Goal: Information Seeking & Learning: Learn about a topic

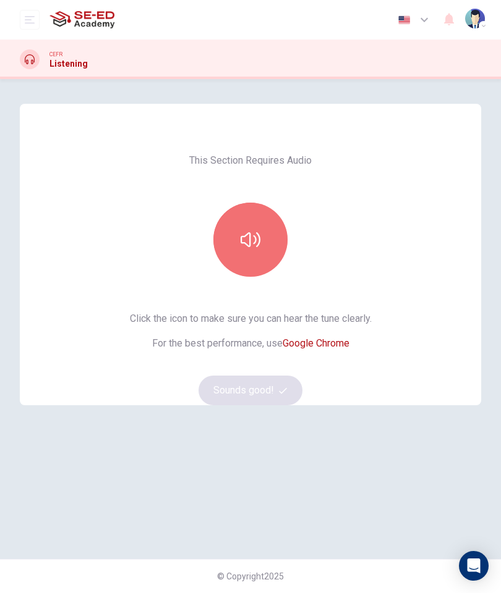
click at [252, 236] on icon "button" at bounding box center [250, 240] width 20 height 20
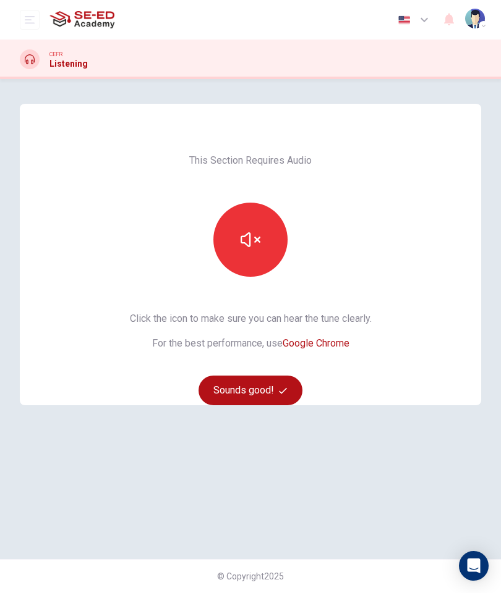
click at [237, 389] on button "Sounds good!" at bounding box center [250, 391] width 104 height 30
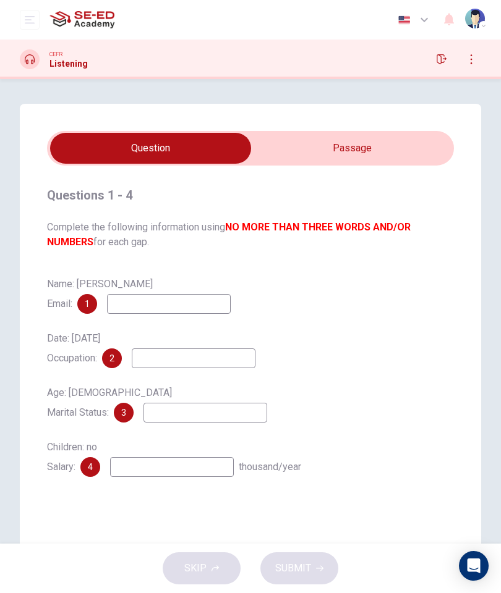
click at [396, 154] on input "checkbox" at bounding box center [150, 148] width 610 height 31
checkbox input "true"
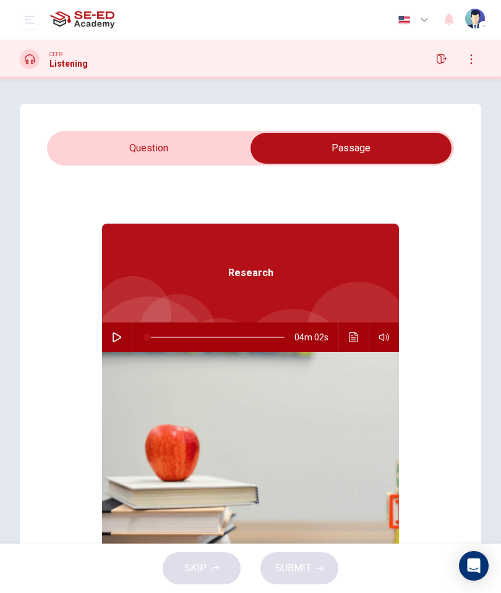
click at [114, 335] on icon "button" at bounding box center [117, 338] width 10 height 10
type input "26"
click at [72, 143] on input "checkbox" at bounding box center [351, 148] width 610 height 31
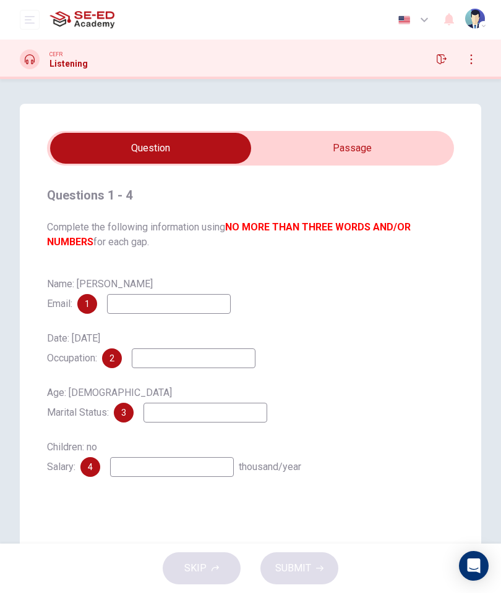
click at [404, 161] on input "checkbox" at bounding box center [150, 148] width 610 height 31
checkbox input "true"
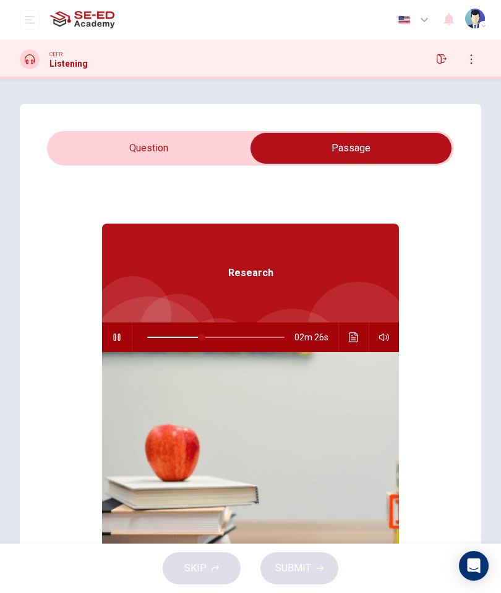
click at [122, 337] on button "button" at bounding box center [117, 338] width 20 height 30
type input "40"
click at [87, 156] on input "checkbox" at bounding box center [351, 148] width 610 height 31
checkbox input "false"
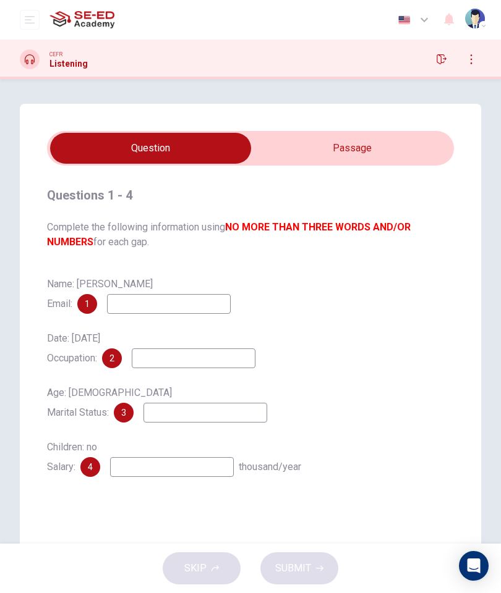
click at [135, 313] on input at bounding box center [169, 304] width 124 height 20
type input "[PERSON_NAME][EMAIL_ADDRESS][DOMAIN_NAME]"
click at [161, 364] on input at bounding box center [194, 359] width 124 height 20
type input "C"
type input "Study"
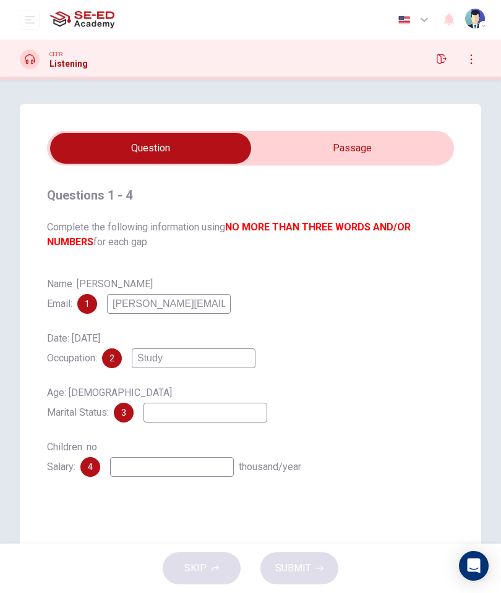
click at [167, 423] on input at bounding box center [205, 413] width 124 height 20
type input "Singer"
click at [144, 467] on input at bounding box center [172, 467] width 124 height 20
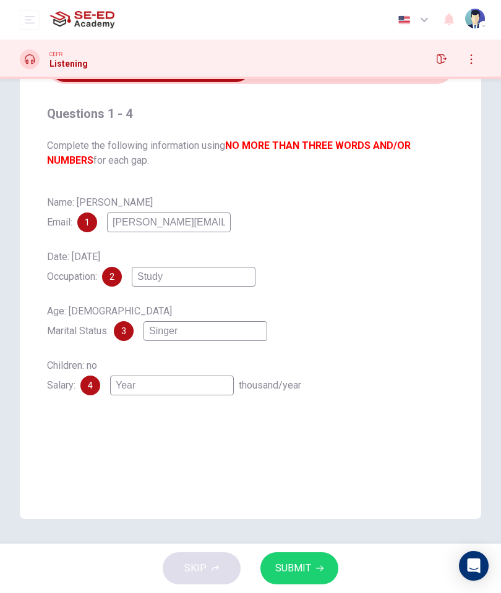
scroll to position [82, 0]
type input "Year"
click at [329, 545] on div "SKIP SUBMIT" at bounding box center [250, 568] width 501 height 49
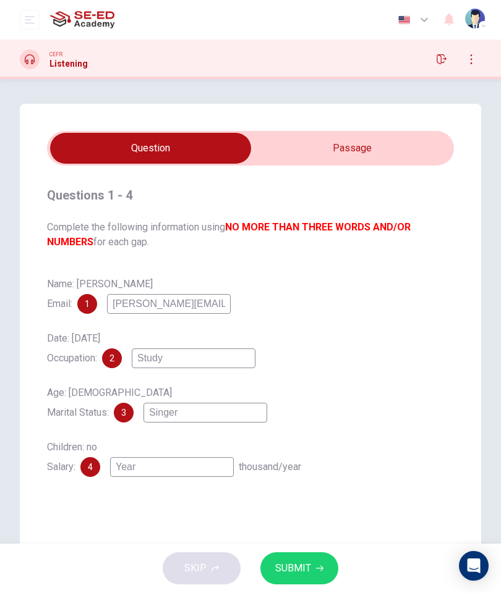
scroll to position [-1, 0]
click at [311, 561] on button "SUBMIT" at bounding box center [299, 569] width 78 height 32
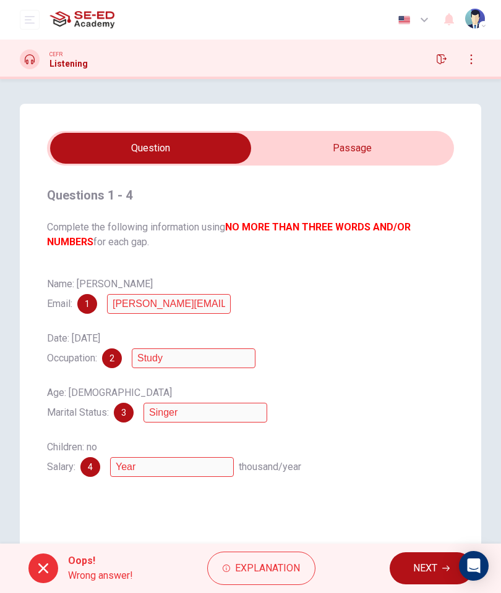
scroll to position [0, 0]
click at [402, 574] on button "NEXT" at bounding box center [430, 569] width 83 height 32
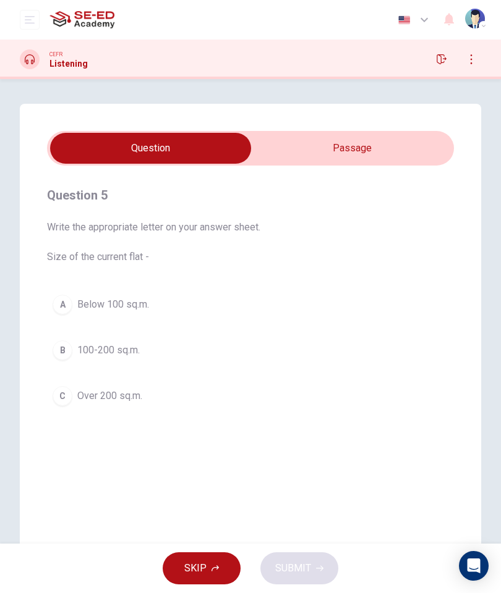
click at [381, 155] on input "checkbox" at bounding box center [150, 148] width 610 height 31
checkbox input "true"
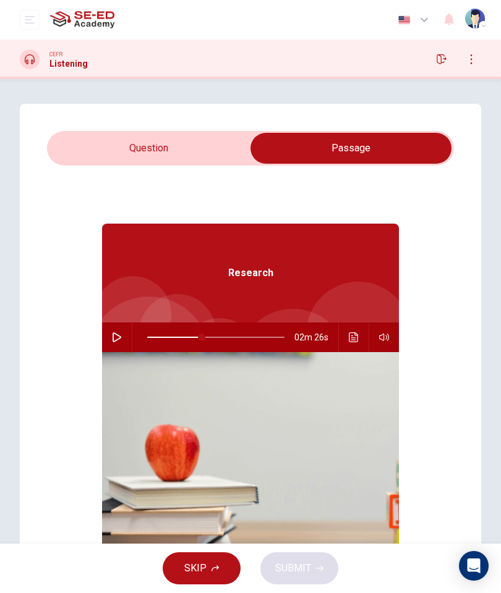
click at [117, 335] on icon "button" at bounding box center [116, 338] width 9 height 10
type input "44"
click at [77, 156] on input "checkbox" at bounding box center [351, 148] width 610 height 31
checkbox input "false"
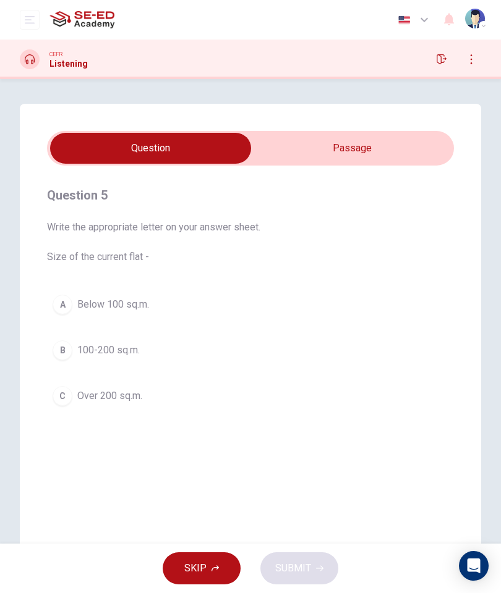
click at [61, 346] on div "B" at bounding box center [63, 351] width 20 height 20
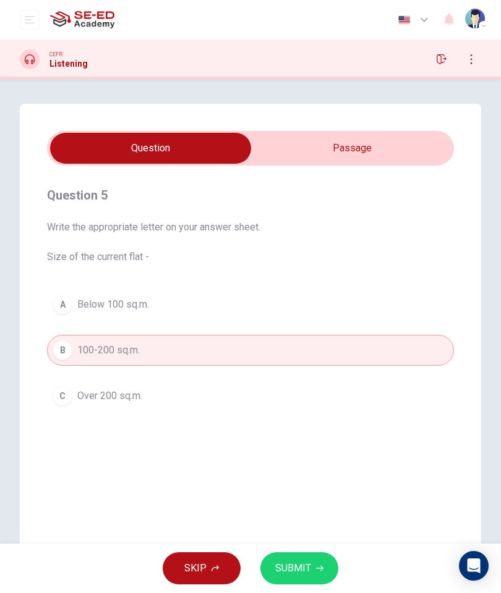
click at [307, 583] on button "SUBMIT" at bounding box center [299, 569] width 78 height 32
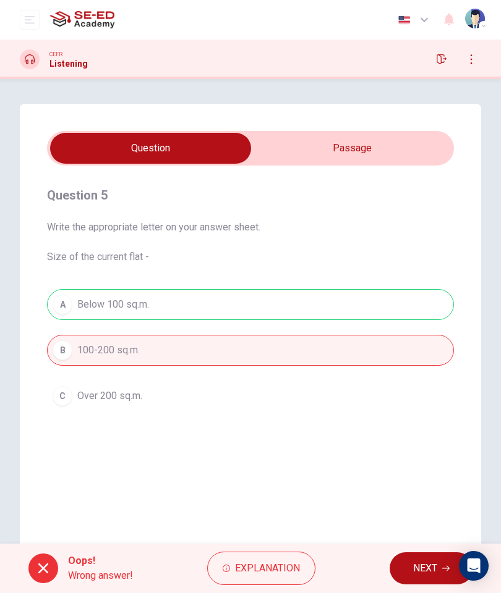
click at [427, 583] on button "NEXT" at bounding box center [430, 569] width 83 height 32
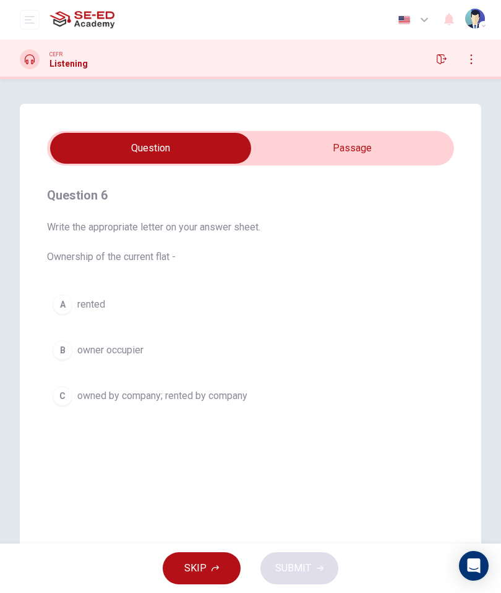
click at [426, 580] on div "SKIP SUBMIT" at bounding box center [250, 568] width 501 height 49
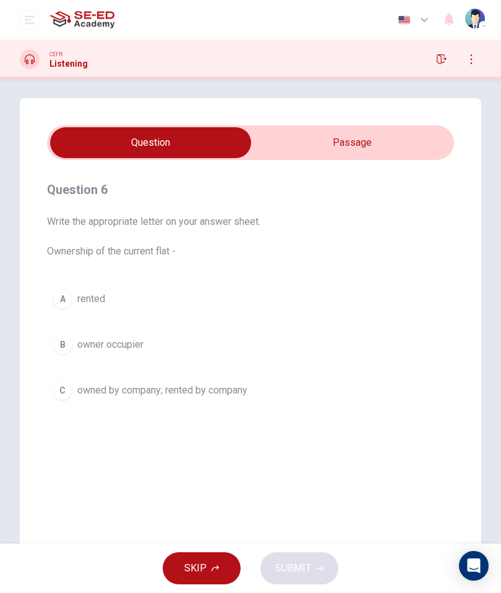
scroll to position [9, 0]
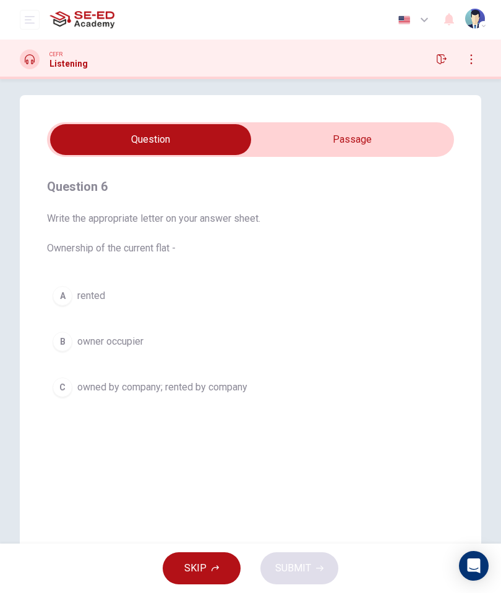
click at [82, 342] on span "owner occupier" at bounding box center [110, 341] width 66 height 15
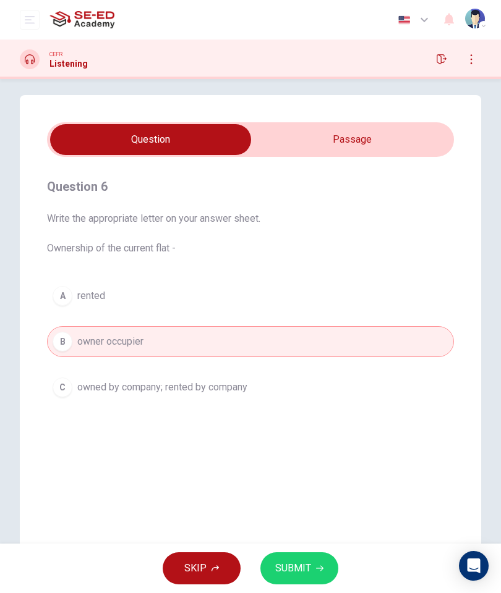
click at [59, 379] on div "C" at bounding box center [63, 388] width 20 height 20
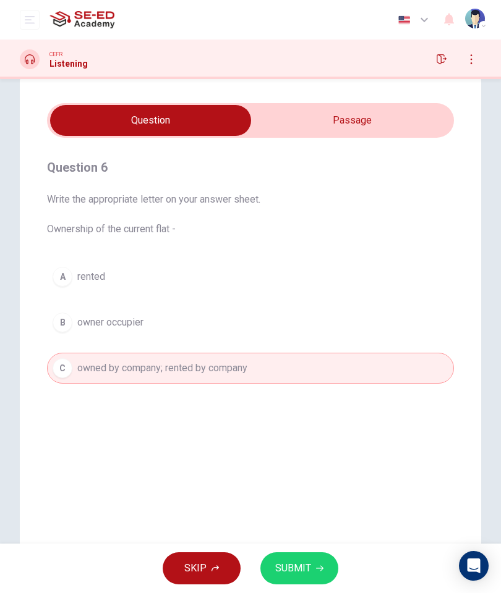
scroll to position [27, 0]
type input "65"
click at [355, 110] on input "checkbox" at bounding box center [150, 121] width 610 height 31
checkbox input "true"
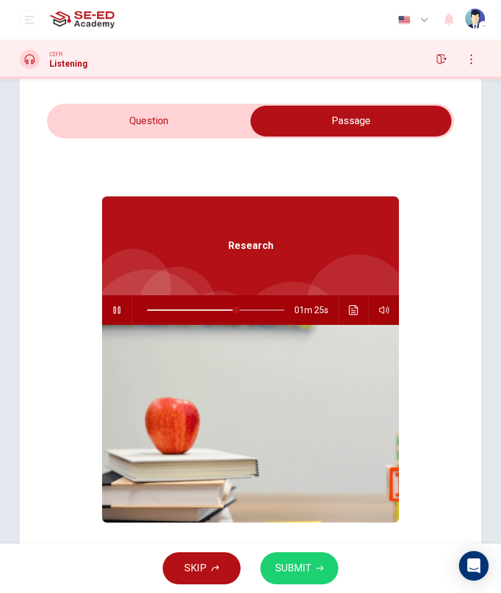
type input "65"
click at [163, 111] on input "checkbox" at bounding box center [351, 121] width 610 height 31
checkbox input "false"
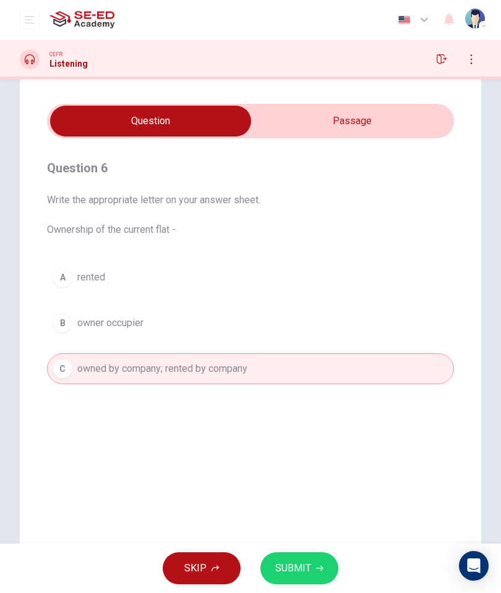
click at [314, 567] on button "SUBMIT" at bounding box center [299, 569] width 78 height 32
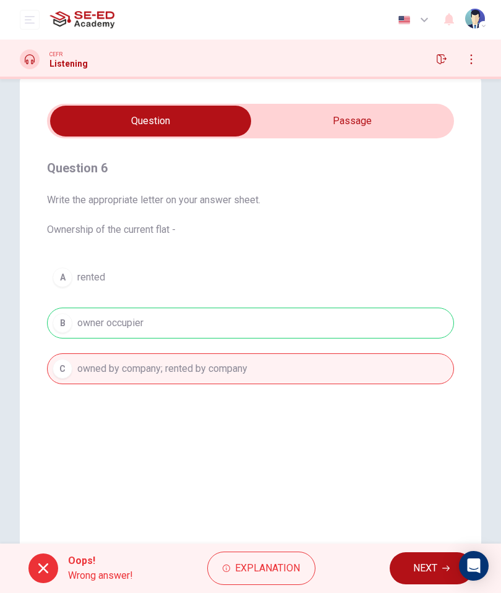
click at [440, 574] on button "NEXT" at bounding box center [430, 569] width 83 height 32
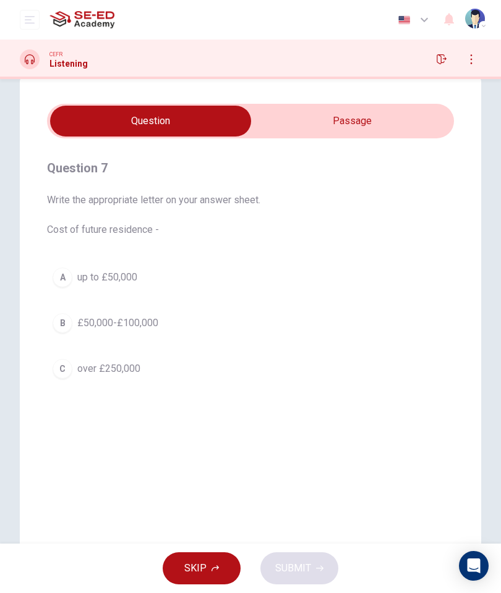
click at [85, 266] on button "A up to £50,000" at bounding box center [250, 277] width 407 height 31
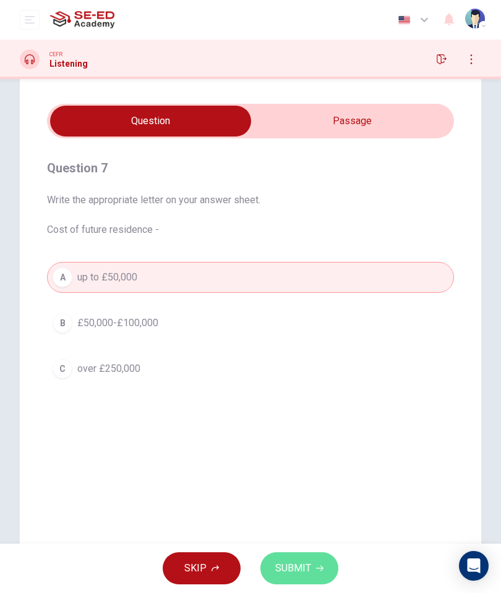
click at [294, 579] on button "SUBMIT" at bounding box center [299, 569] width 78 height 32
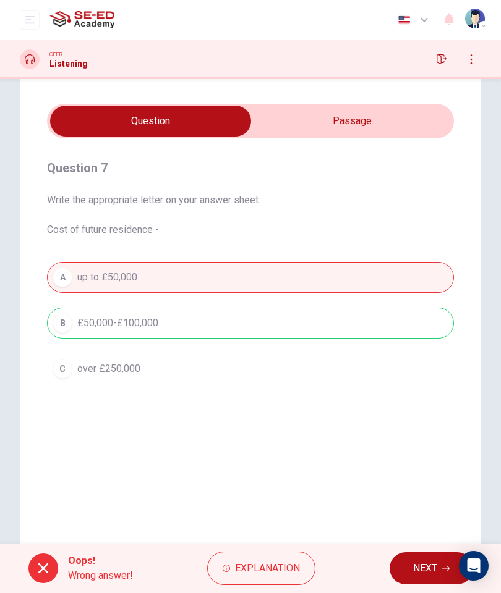
click at [431, 553] on button "NEXT" at bounding box center [430, 569] width 83 height 32
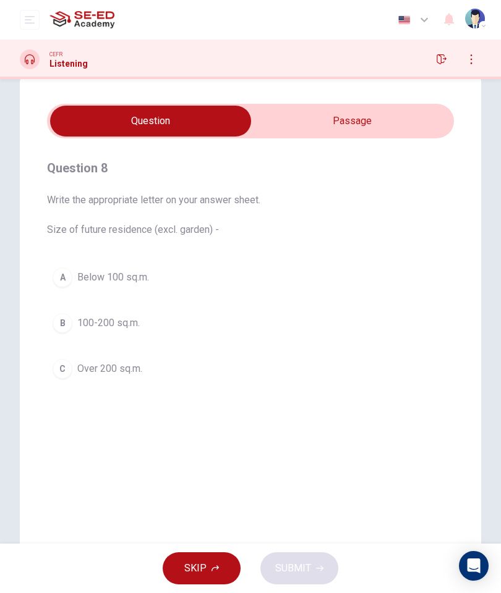
click at [61, 280] on div "A" at bounding box center [63, 278] width 20 height 20
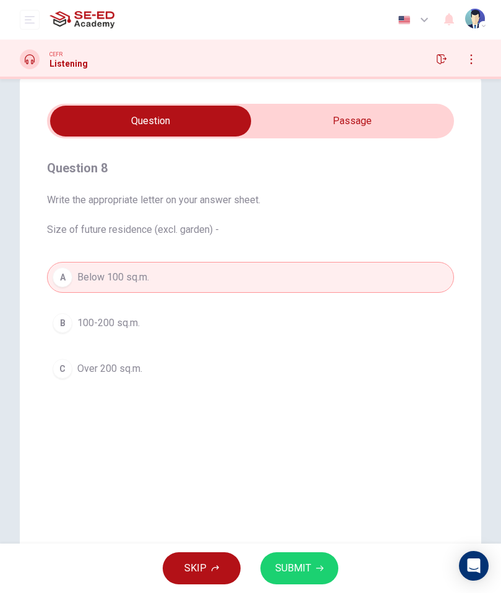
click at [304, 553] on button "SUBMIT" at bounding box center [299, 569] width 78 height 32
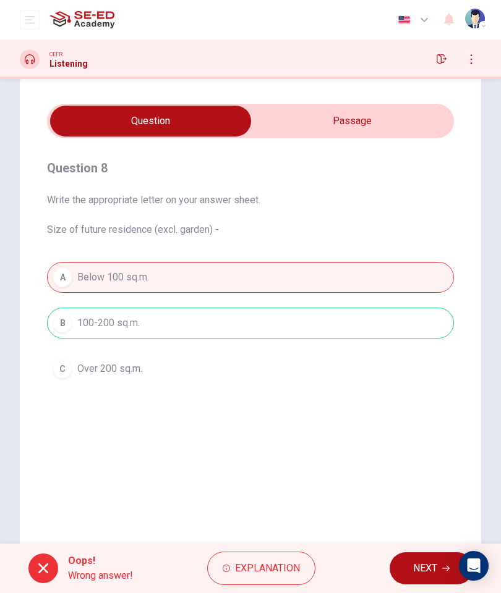
click at [425, 572] on span "NEXT" at bounding box center [425, 568] width 24 height 17
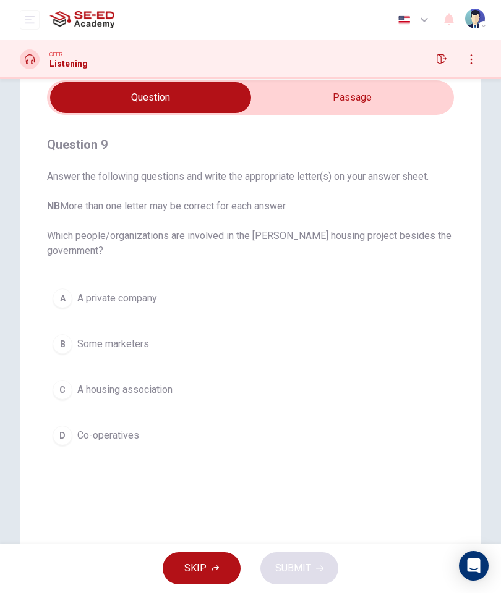
scroll to position [52, 0]
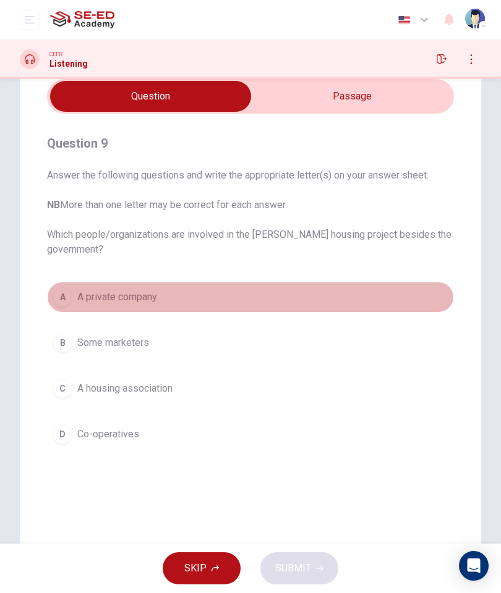
click at [90, 300] on span "A private company" at bounding box center [117, 297] width 80 height 15
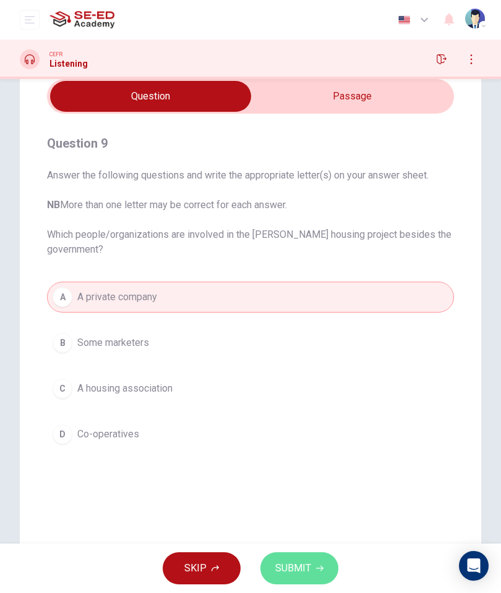
click at [321, 566] on icon "button" at bounding box center [319, 568] width 7 height 7
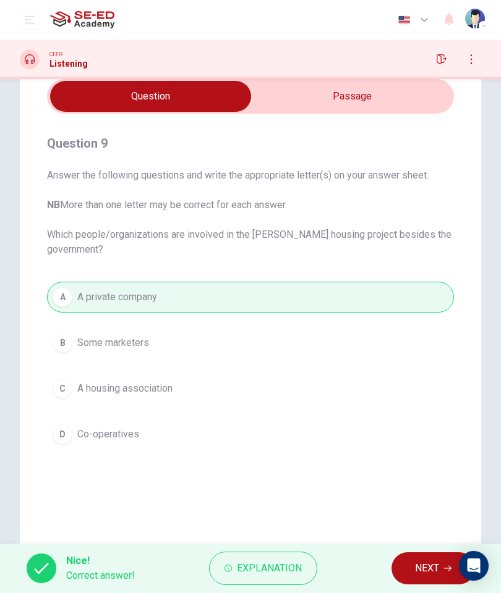
click at [421, 561] on span "NEXT" at bounding box center [427, 568] width 24 height 17
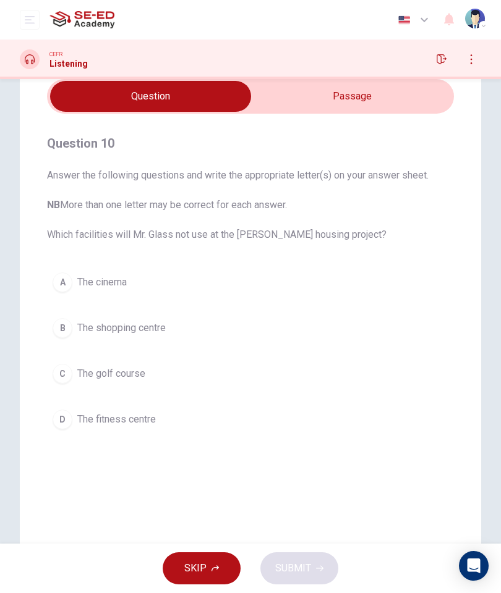
click at [77, 277] on button "A The cinema" at bounding box center [250, 282] width 407 height 31
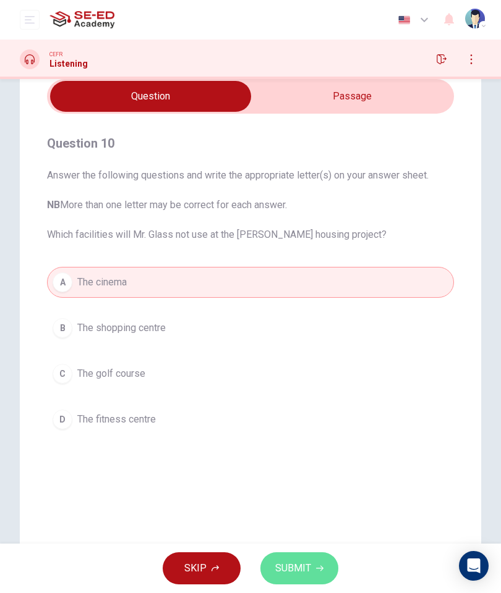
click at [318, 566] on icon "button" at bounding box center [319, 568] width 7 height 7
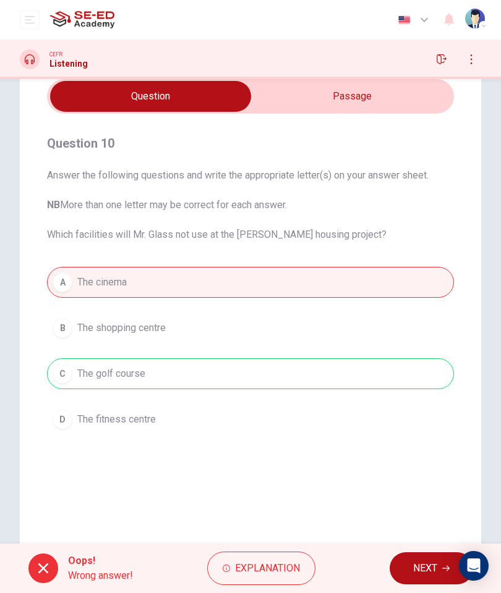
click at [419, 549] on div "Oops! Wrong answer! Explanation NEXT" at bounding box center [250, 568] width 501 height 49
click at [416, 561] on span "NEXT" at bounding box center [425, 568] width 24 height 17
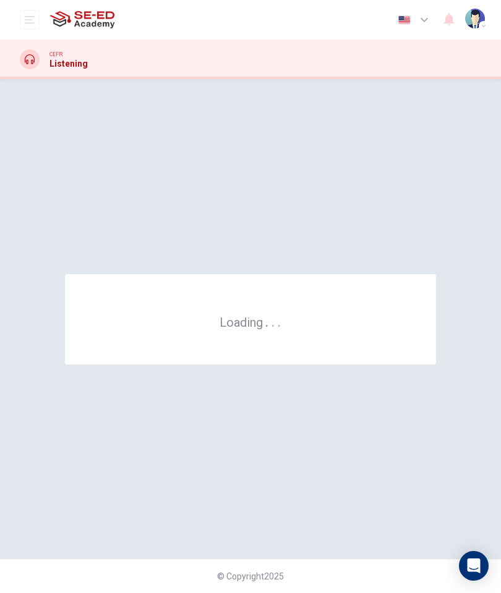
scroll to position [0, 0]
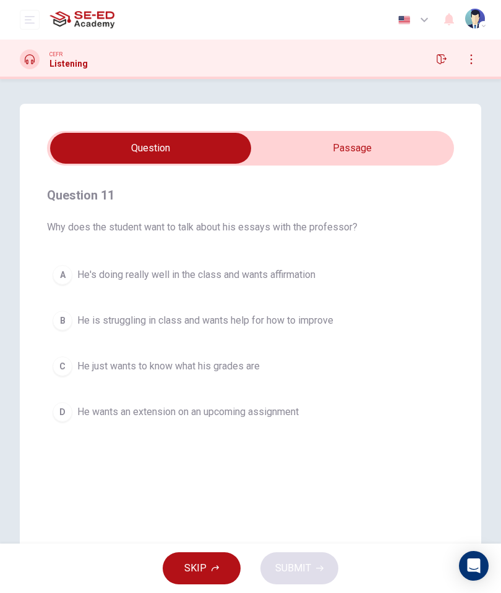
click at [381, 145] on input "checkbox" at bounding box center [150, 148] width 610 height 31
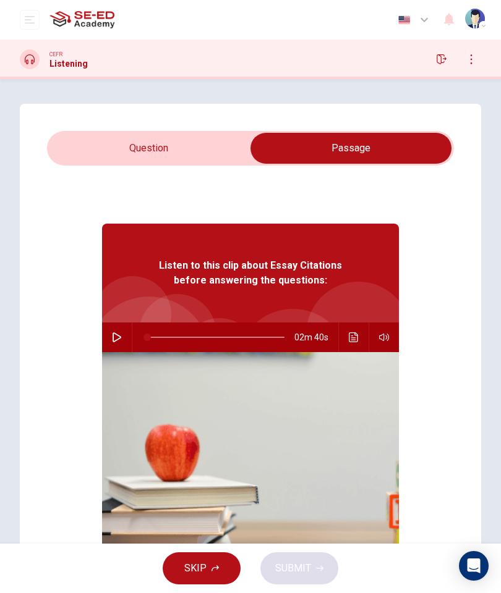
click at [197, 149] on input "checkbox" at bounding box center [351, 148] width 610 height 31
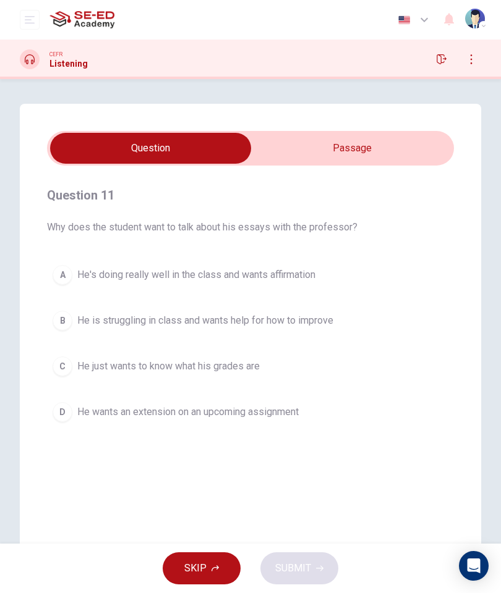
click at [374, 151] on input "checkbox" at bounding box center [150, 148] width 610 height 31
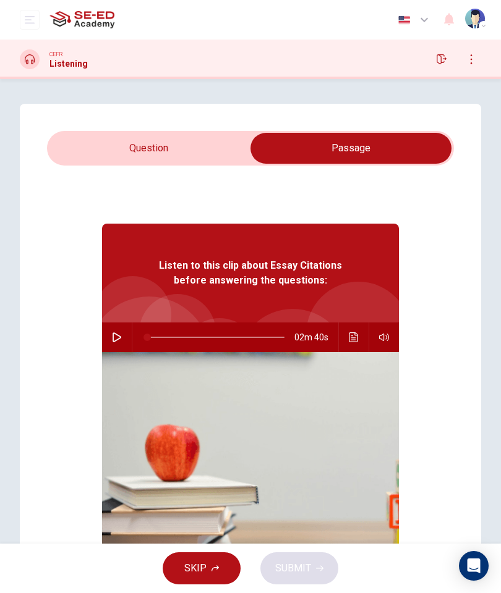
click at [67, 154] on input "checkbox" at bounding box center [351, 148] width 610 height 31
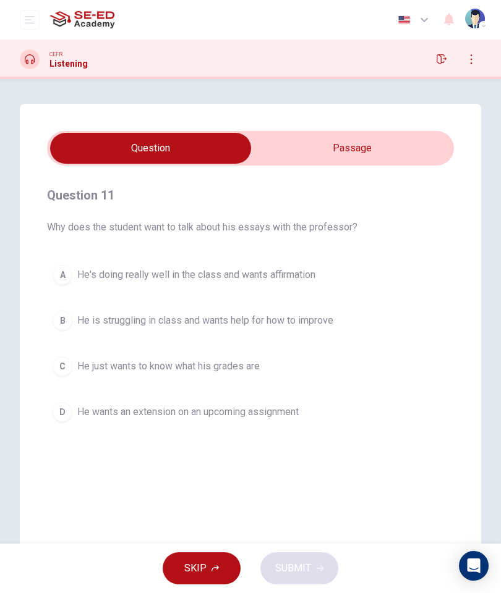
click at [278, 150] on input "checkbox" at bounding box center [150, 148] width 610 height 31
checkbox input "true"
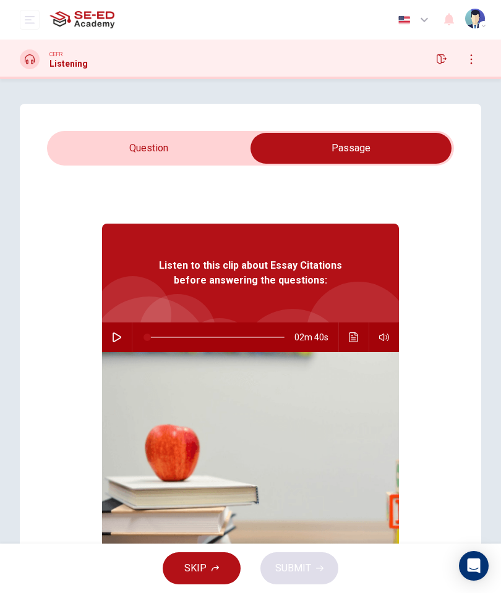
click at [121, 340] on icon "button" at bounding box center [117, 338] width 10 height 10
type input "62"
click at [87, 151] on input "checkbox" at bounding box center [351, 148] width 610 height 31
checkbox input "false"
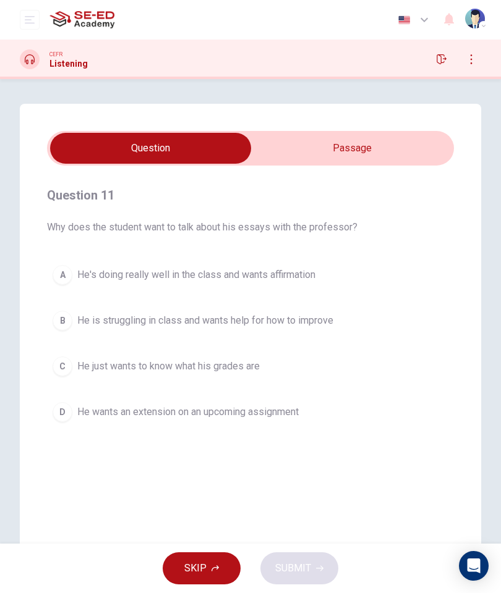
click at [132, 317] on span "He is struggling in class and wants help for how to improve" at bounding box center [205, 320] width 256 height 15
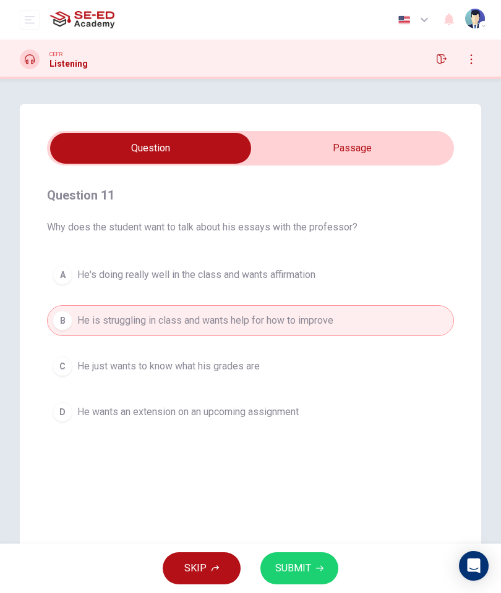
click at [284, 574] on span "SUBMIT" at bounding box center [293, 568] width 36 height 17
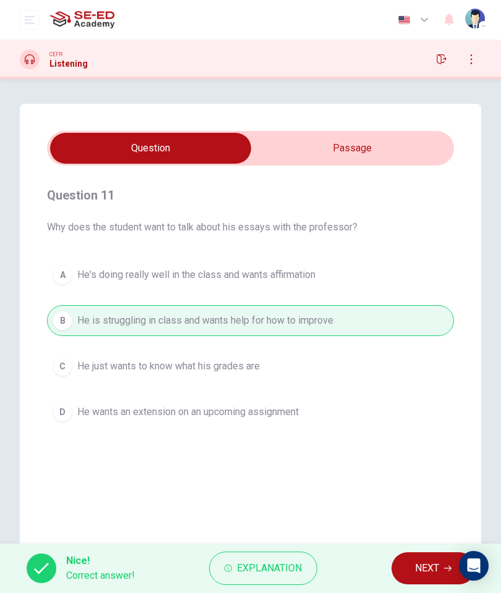
click at [412, 581] on button "NEXT" at bounding box center [432, 569] width 83 height 32
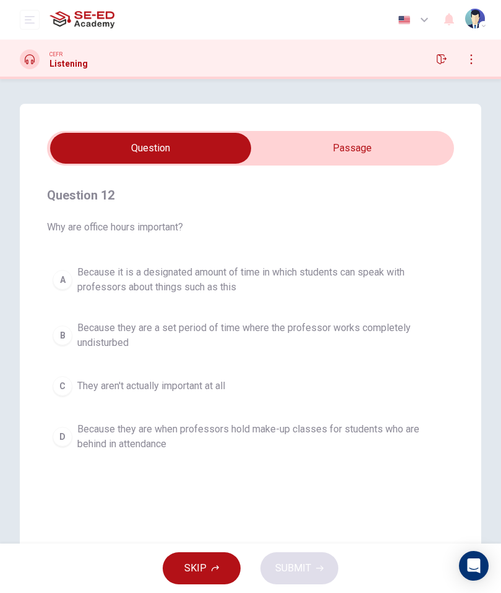
click at [465, 67] on button "button" at bounding box center [471, 59] width 20 height 20
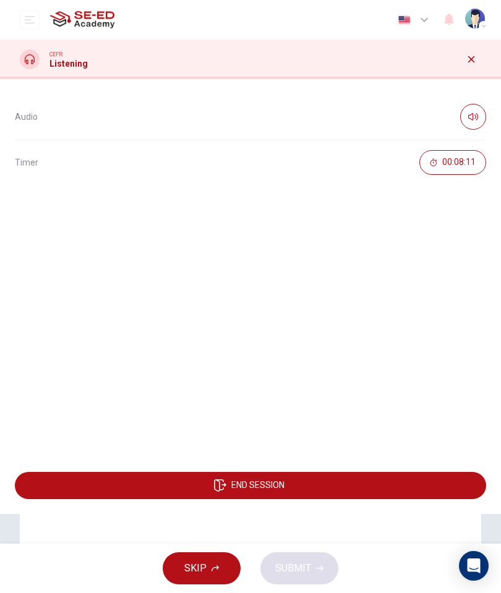
click at [466, 71] on div "CEFR Listening" at bounding box center [250, 60] width 501 height 40
click at [344, 483] on button "END SESSION" at bounding box center [250, 485] width 471 height 27
